Goal: Task Accomplishment & Management: Manage account settings

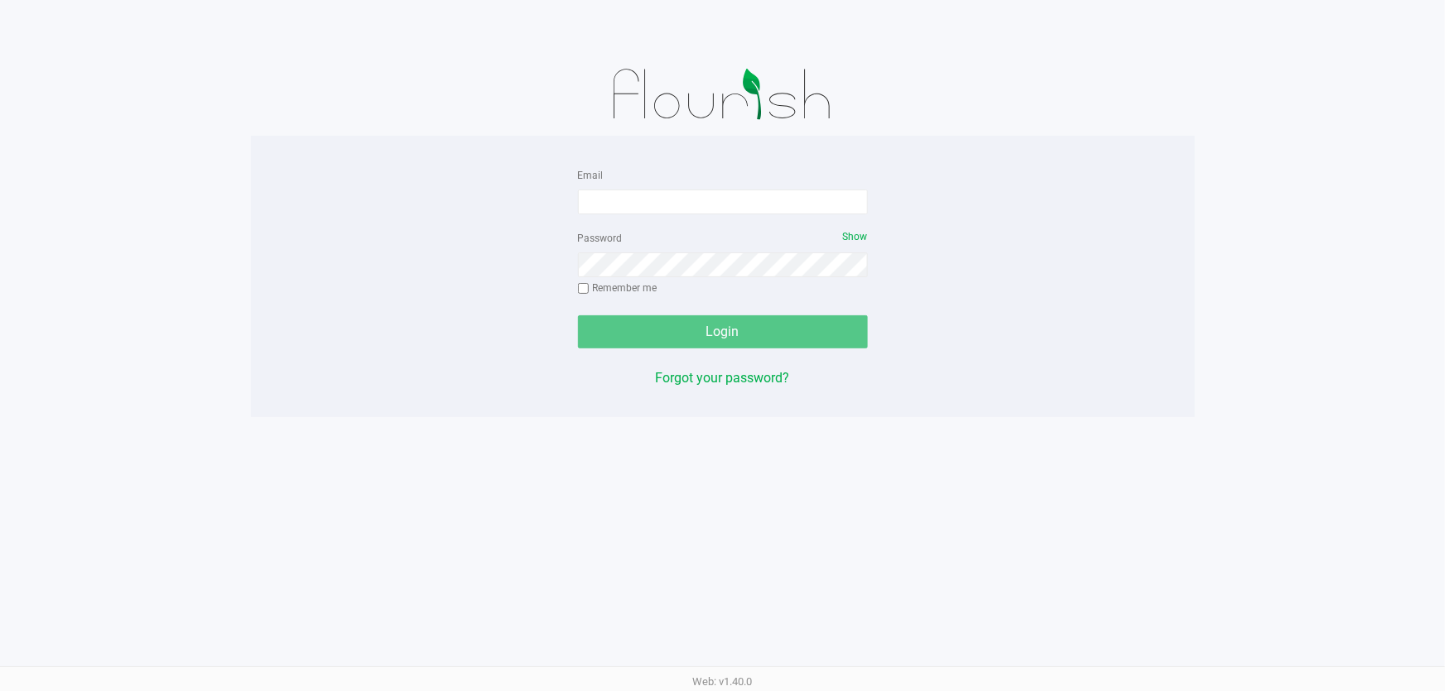
click at [675, 188] on div "Email" at bounding box center [723, 190] width 290 height 50
click at [684, 194] on div "Email" at bounding box center [723, 190] width 290 height 50
click at [686, 197] on input "Email" at bounding box center [723, 202] width 290 height 25
type input "imata@liveparallel.com"
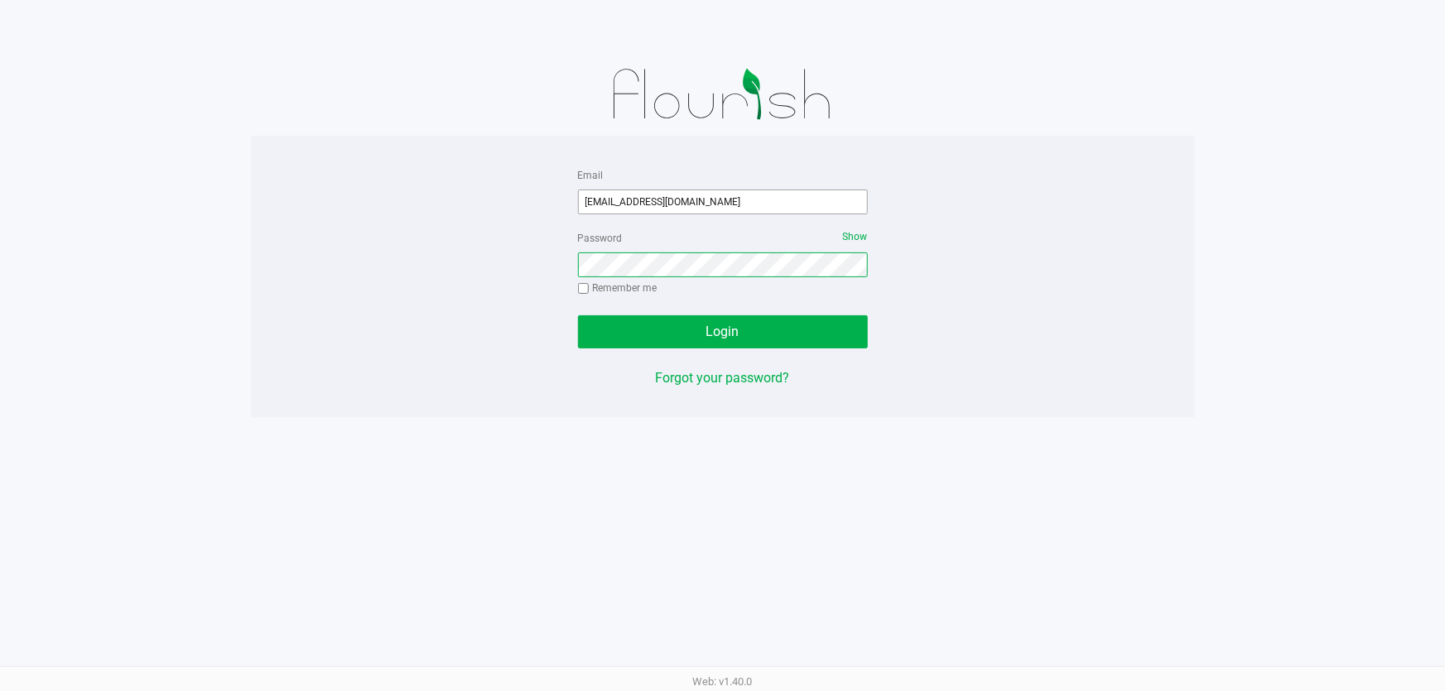
click at [578, 315] on button "Login" at bounding box center [723, 331] width 290 height 33
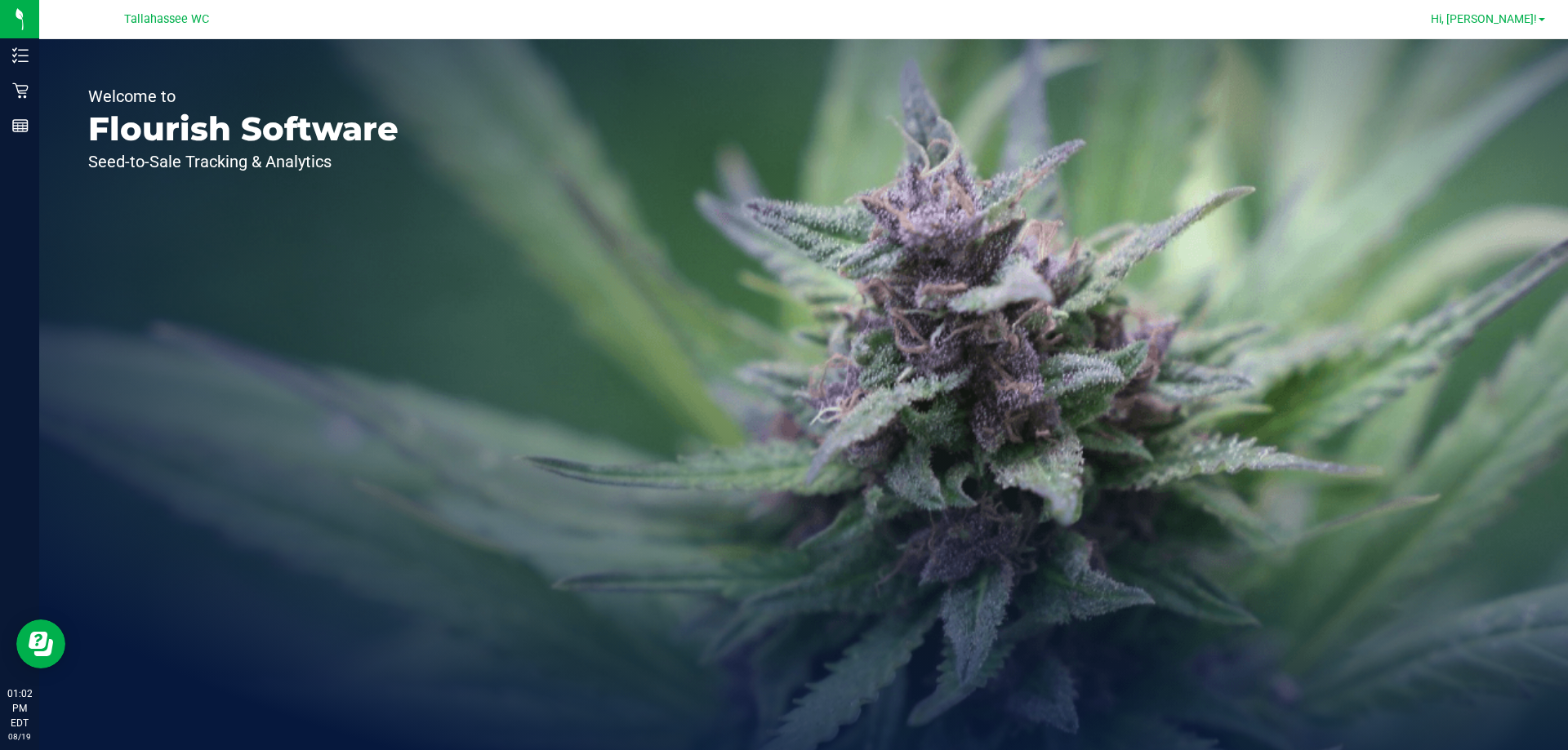
click at [1540, 25] on link "Hi, [PERSON_NAME]!" at bounding box center [1487, 19] width 127 height 17
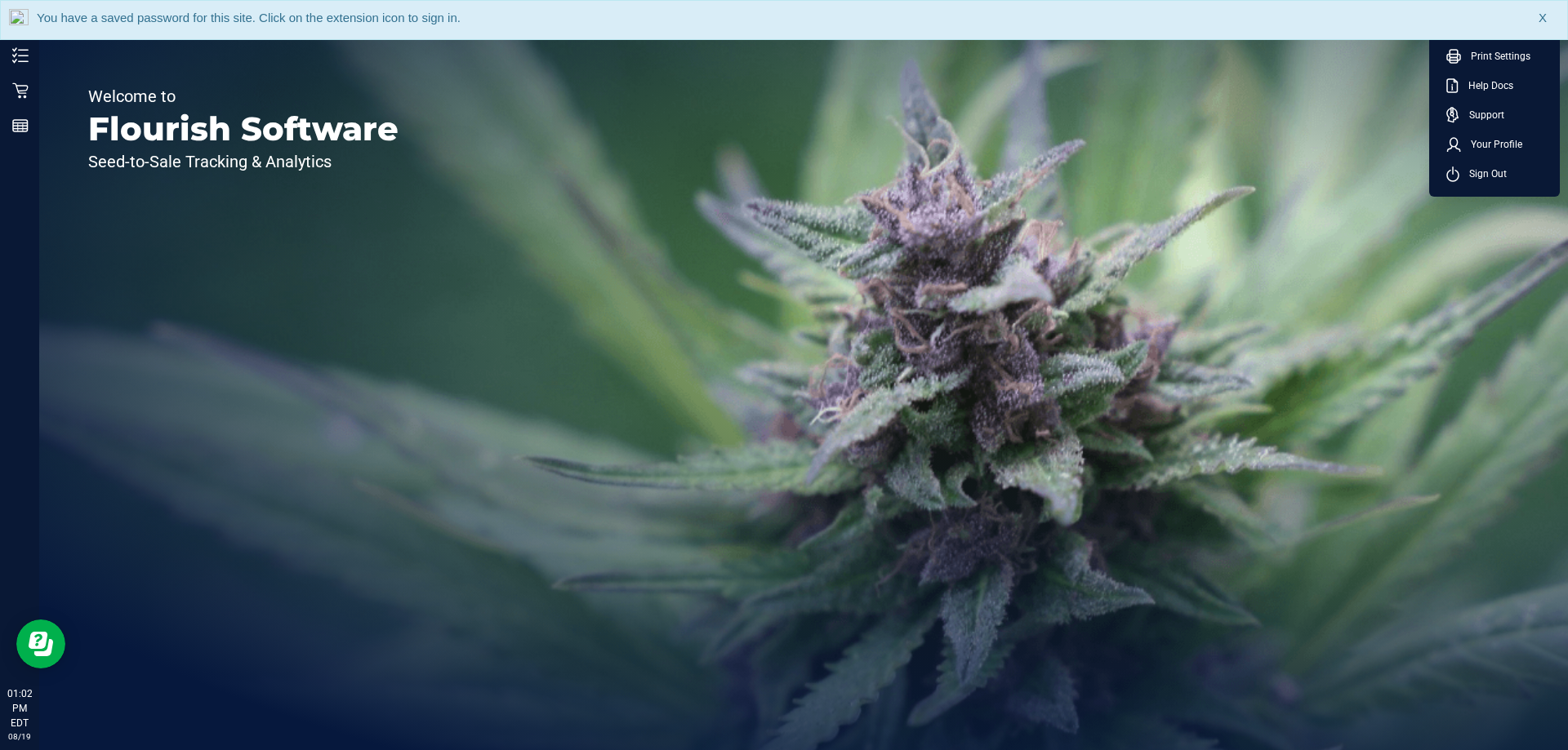
click at [1501, 178] on span "Sign Out" at bounding box center [1483, 173] width 47 height 17
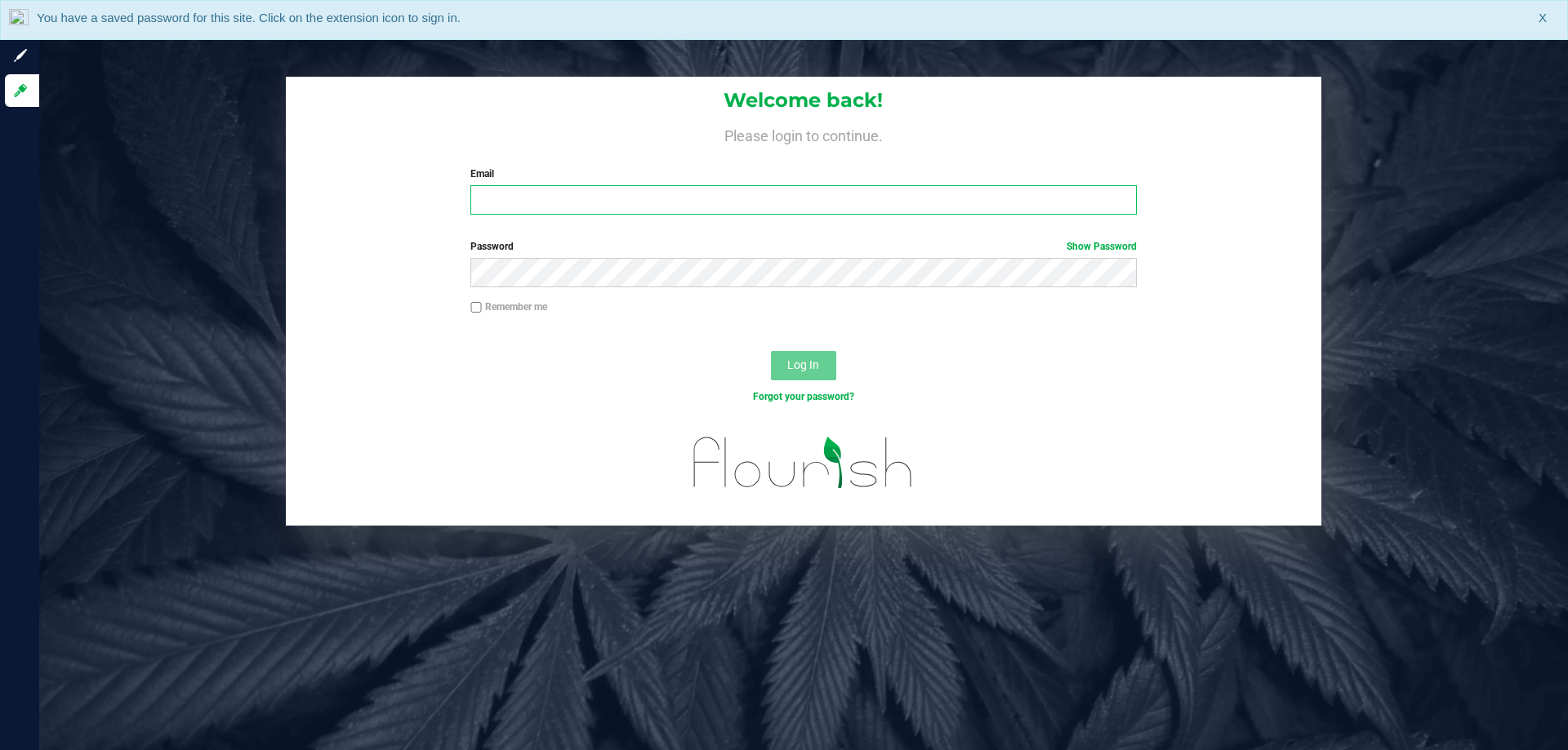
click at [643, 200] on input "Email" at bounding box center [803, 200] width 666 height 30
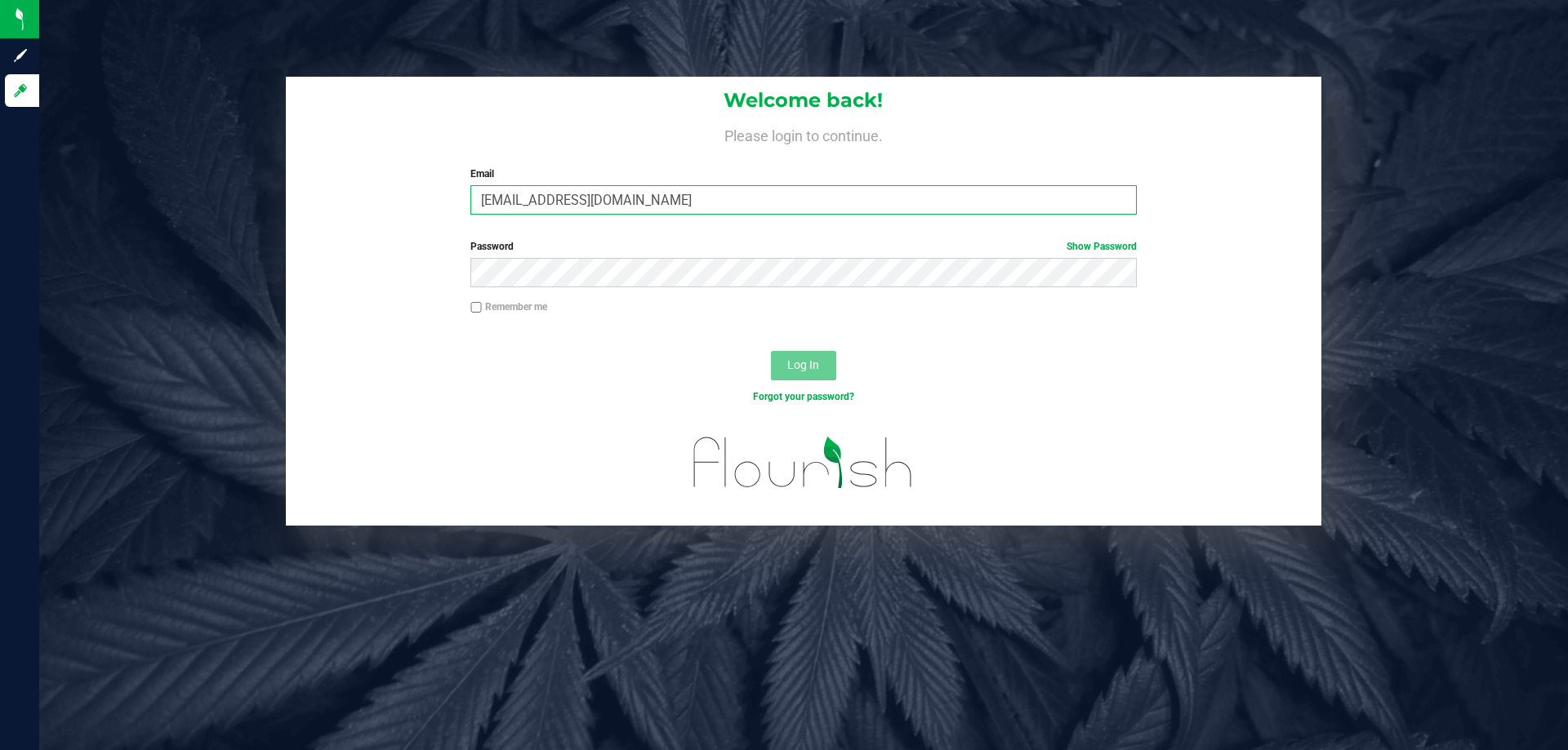
type input "[EMAIL_ADDRESS][DOMAIN_NAME]"
click at [771, 351] on button "Log In" at bounding box center [804, 366] width 65 height 30
